Goal: Entertainment & Leisure: Consume media (video, audio)

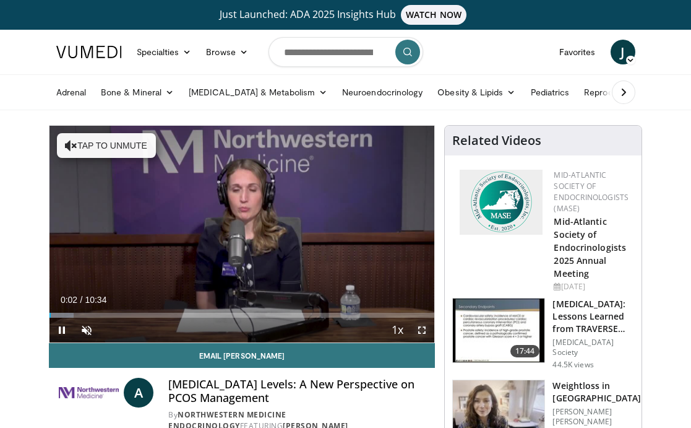
click at [423, 330] on span "Video Player" at bounding box center [422, 329] width 25 height 25
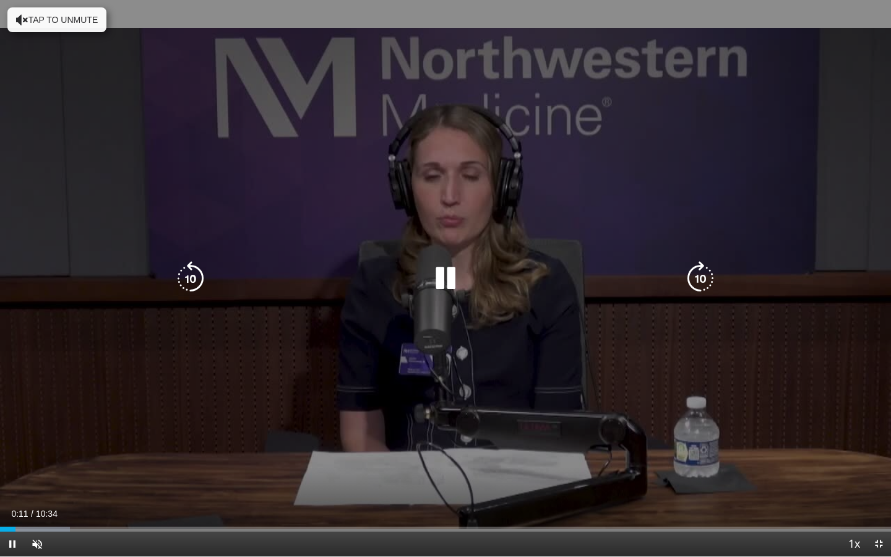
click at [62, 26] on button "Tap to unmute" at bounding box center [56, 19] width 99 height 25
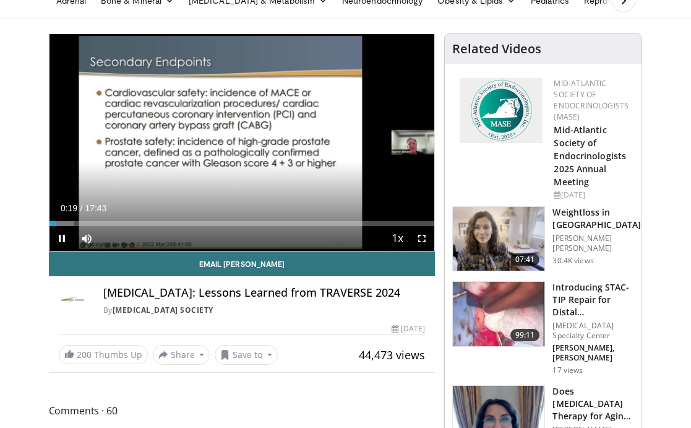
scroll to position [97, 0]
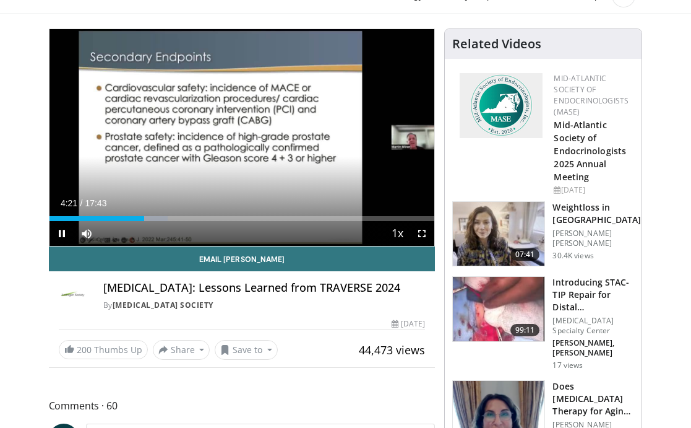
click at [159, 221] on div "Current Time 4:21 / Duration 17:43 Pause Skip Backward Skip Forward Mute Loaded…" at bounding box center [243, 233] width 386 height 25
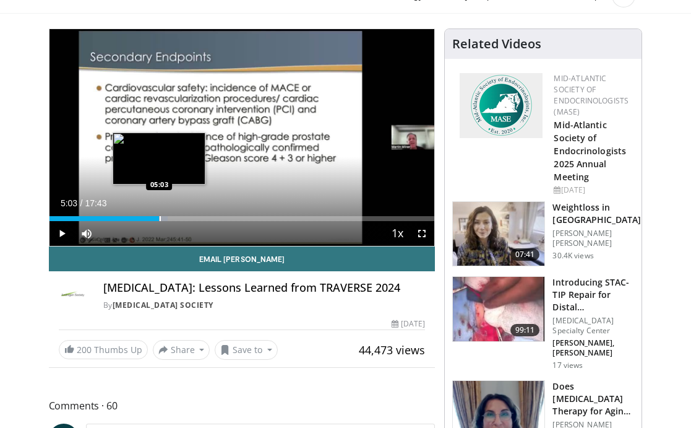
click at [160, 220] on div "Progress Bar" at bounding box center [160, 218] width 1 height 5
click at [177, 218] on div "Progress Bar" at bounding box center [177, 218] width 1 height 5
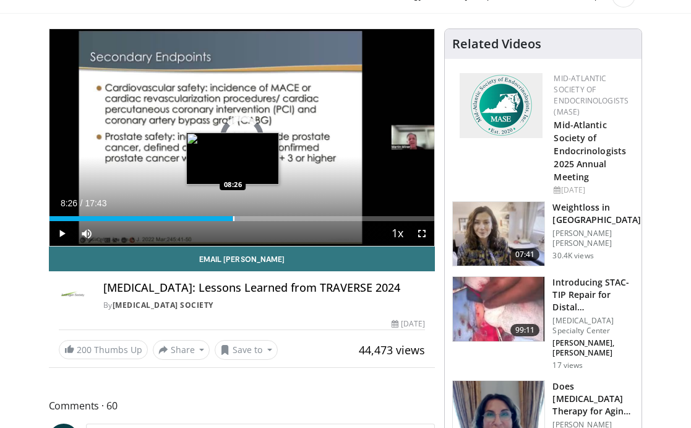
click at [233, 218] on div "Progress Bar" at bounding box center [233, 218] width 1 height 5
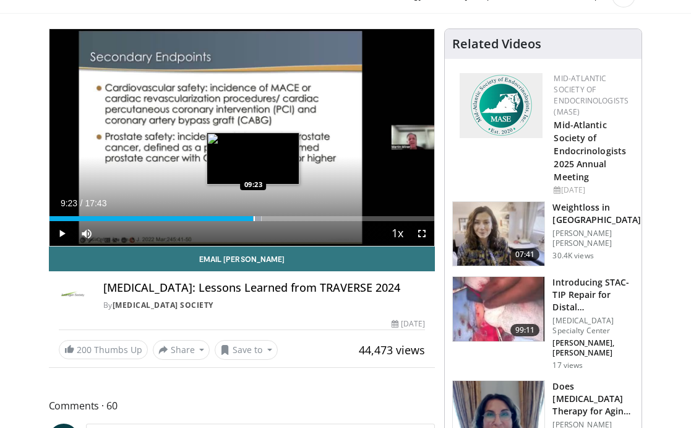
click at [254, 220] on div "Progress Bar" at bounding box center [254, 218] width 1 height 5
click at [268, 220] on div "Progress Bar" at bounding box center [268, 218] width 1 height 5
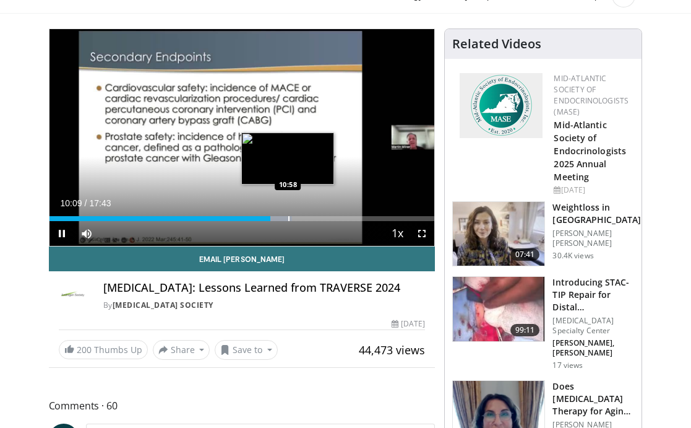
click at [288, 218] on div "Progress Bar" at bounding box center [288, 218] width 1 height 5
